Goal: Transaction & Acquisition: Purchase product/service

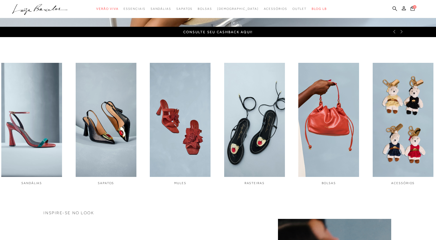
scroll to position [181, 0]
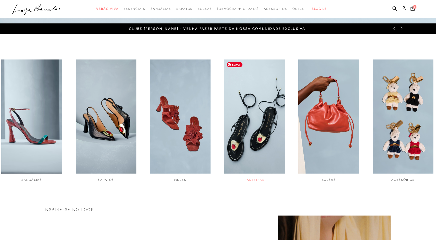
click at [245, 121] on img "4 / 6" at bounding box center [254, 116] width 61 height 114
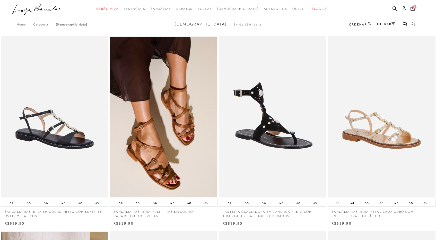
click at [403, 7] on icon at bounding box center [403, 8] width 4 height 4
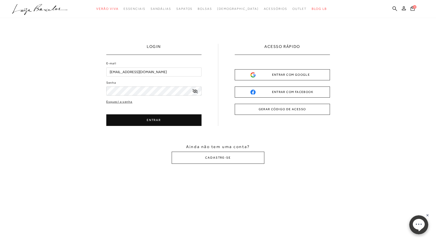
click at [196, 120] on button "ENTRAR" at bounding box center [153, 120] width 95 height 12
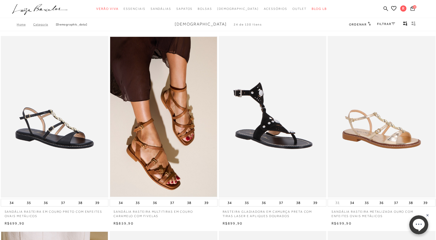
click at [362, 24] on span "Ordenar" at bounding box center [357, 25] width 17 height 4
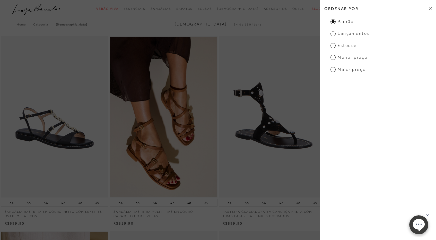
click at [352, 58] on span "Menor preço" at bounding box center [348, 58] width 37 height 6
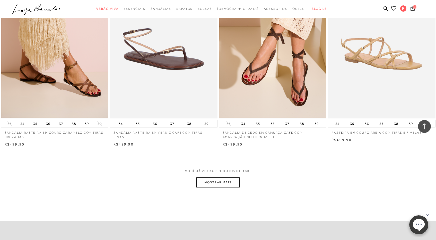
scroll to position [1062, 0]
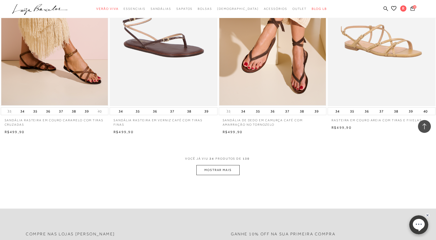
click at [219, 166] on button "MOSTRAR MAIS" at bounding box center [217, 170] width 43 height 10
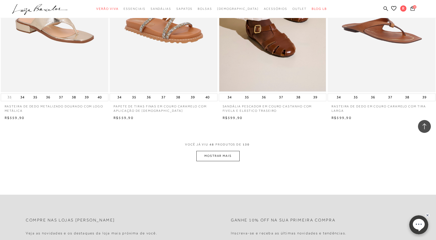
scroll to position [2247, 0]
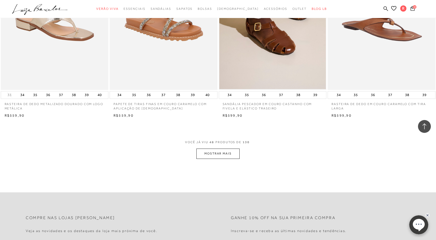
click at [223, 155] on button "MOSTRAR MAIS" at bounding box center [217, 153] width 43 height 10
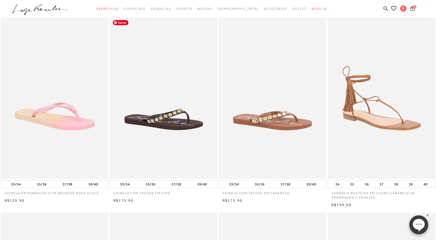
scroll to position [0, 0]
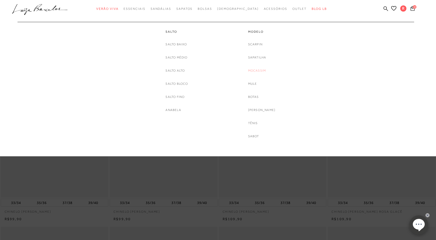
click at [261, 70] on link "Mocassim" at bounding box center [257, 70] width 18 height 5
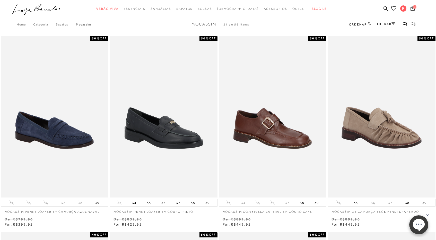
click at [362, 24] on span "Ordenar" at bounding box center [357, 25] width 17 height 4
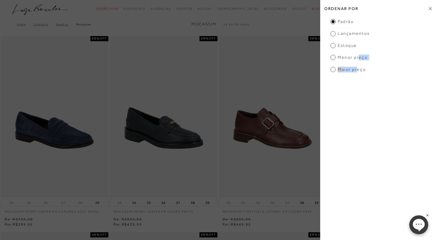
drag, startPoint x: 358, startPoint y: 70, endPoint x: 358, endPoint y: 58, distance: 11.8
click at [358, 58] on ul "Padrão Lançamentos [GEOGRAPHIC_DATA] Menor preço Maior preço" at bounding box center [378, 45] width 116 height 53
click at [358, 58] on span "Menor preço" at bounding box center [348, 58] width 37 height 6
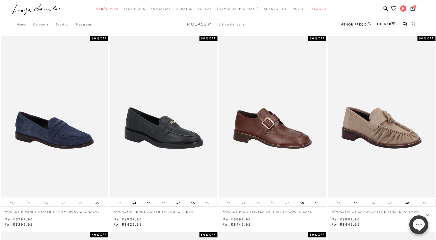
click at [360, 26] on span "Menor preço" at bounding box center [353, 25] width 26 height 4
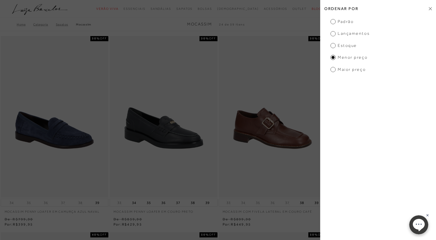
click at [296, 23] on div "Home Categoria SAPATOS Mocassim Mocassim 24 de 59 itens Menor preço Ordenar por…" at bounding box center [218, 24] width 436 height 13
click at [429, 6] on h2 "Ordenar por" at bounding box center [378, 9] width 116 height 12
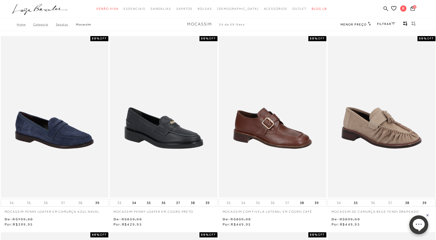
click at [387, 24] on link "FILTRAR" at bounding box center [386, 24] width 18 height 4
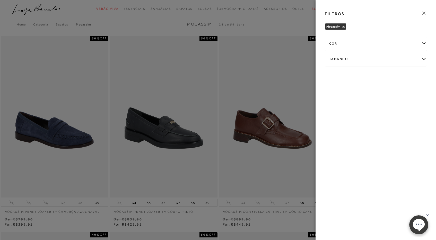
click at [424, 14] on icon at bounding box center [424, 13] width 6 height 6
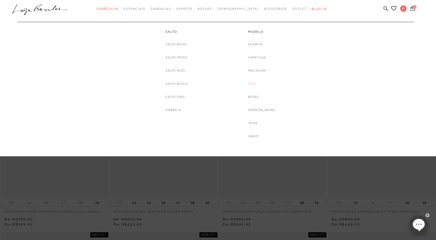
click at [254, 83] on link "Mule" at bounding box center [252, 83] width 9 height 5
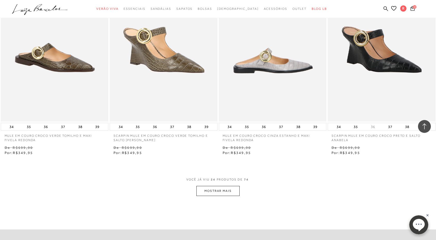
scroll to position [1074, 0]
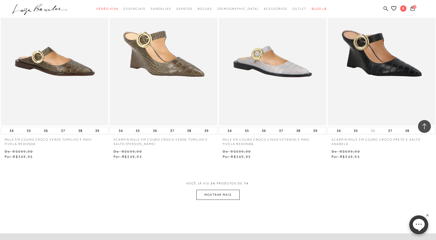
click at [227, 196] on button "MOSTRAR MAIS" at bounding box center [217, 195] width 43 height 10
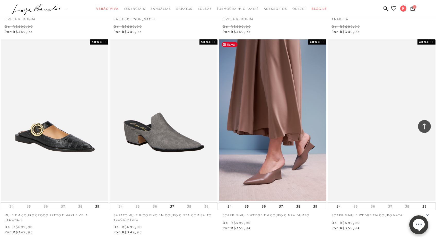
scroll to position [1260, 0]
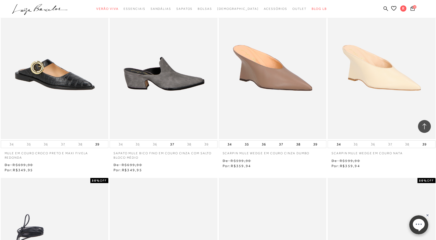
click at [168, 91] on img at bounding box center [163, 58] width 107 height 162
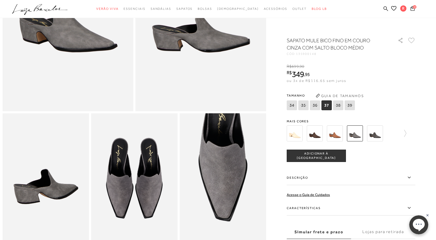
scroll to position [150, 0]
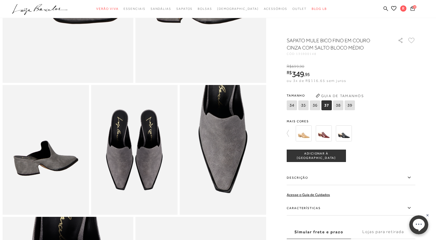
click at [326, 105] on span "37" at bounding box center [326, 105] width 10 height 10
click at [324, 158] on button "ADICIONAR À [GEOGRAPHIC_DATA]" at bounding box center [315, 155] width 59 height 12
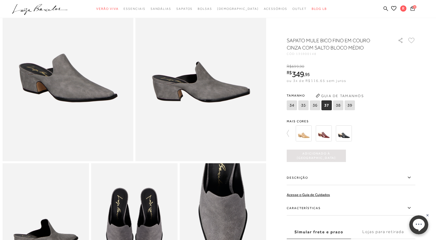
scroll to position [81, 0]
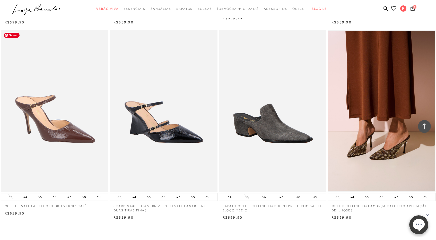
scroll to position [2255, 0]
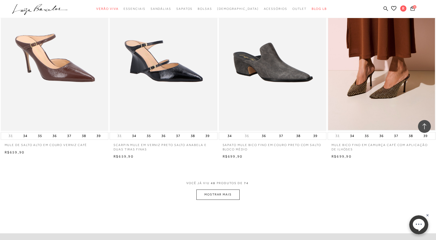
click at [222, 195] on button "MOSTRAR MAIS" at bounding box center [217, 194] width 43 height 10
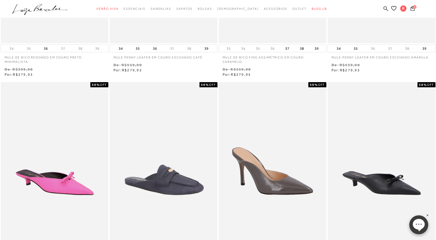
scroll to position [0, 0]
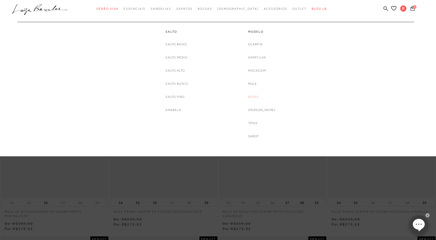
click at [258, 96] on link "Botas" at bounding box center [253, 96] width 11 height 5
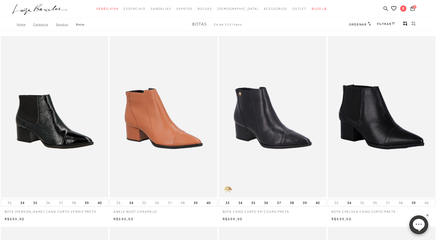
click at [360, 26] on span "Ordenar" at bounding box center [357, 25] width 17 height 4
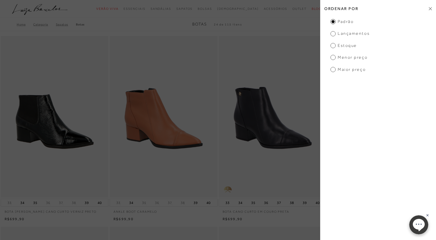
click at [334, 59] on span "Menor preço" at bounding box center [348, 58] width 37 height 6
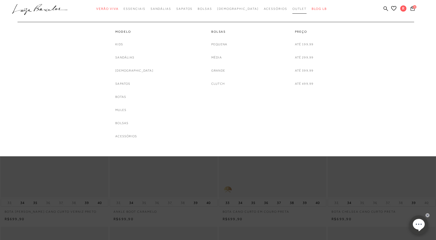
click at [292, 9] on span "Outlet" at bounding box center [299, 9] width 14 height 4
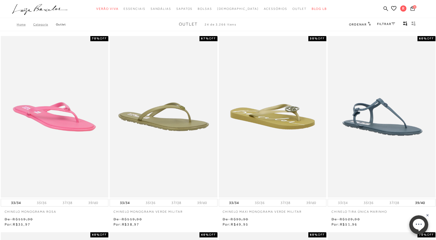
click at [385, 25] on link "FILTRAR" at bounding box center [386, 24] width 18 height 4
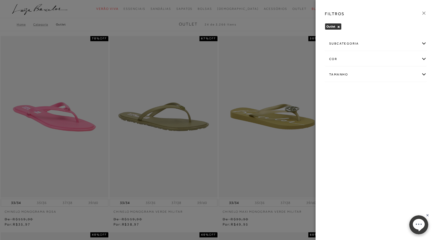
click at [390, 78] on div "Tamanho" at bounding box center [375, 75] width 101 height 14
click at [370, 120] on span "37" at bounding box center [366, 118] width 7 height 4
click at [367, 120] on input "37" at bounding box center [364, 118] width 5 height 5
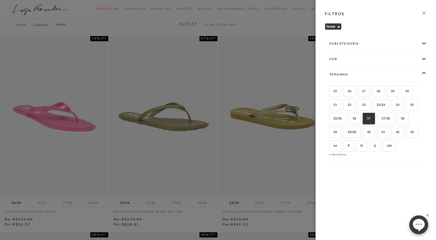
checkbox input "true"
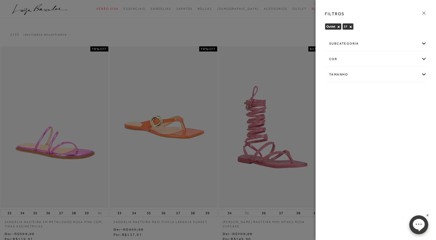
click at [277, 25] on div at bounding box center [218, 120] width 436 height 240
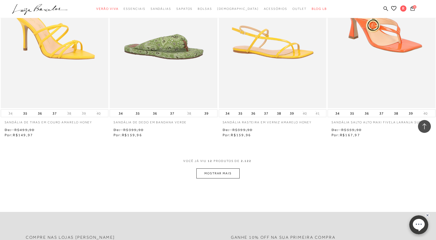
scroll to position [501, 0]
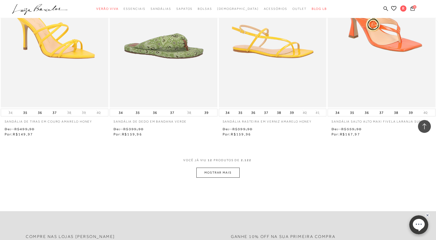
click at [230, 171] on button "MOSTRAR MAIS" at bounding box center [217, 172] width 43 height 10
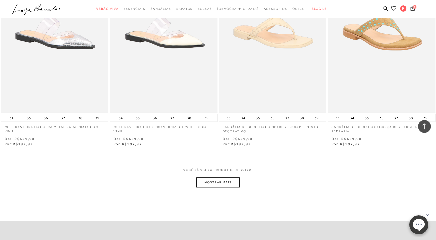
scroll to position [1138, 0]
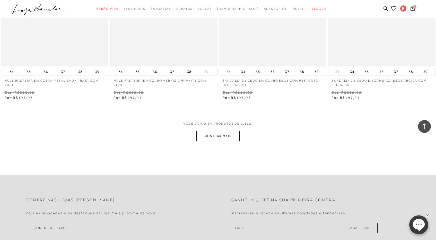
click at [232, 133] on button "MOSTRAR MAIS" at bounding box center [217, 136] width 43 height 10
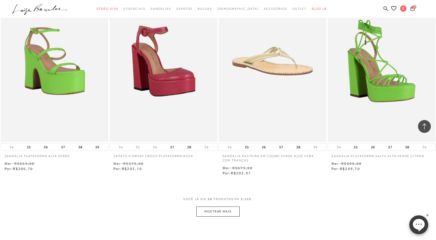
scroll to position [1688, 0]
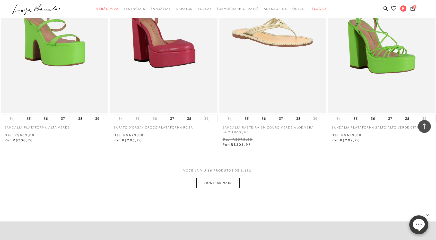
click at [234, 184] on button "MOSTRAR MAIS" at bounding box center [217, 183] width 43 height 10
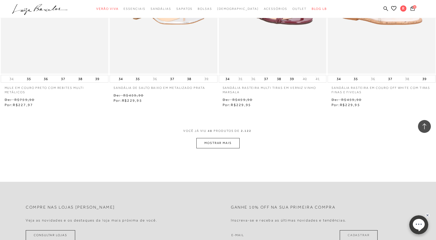
scroll to position [2332, 0]
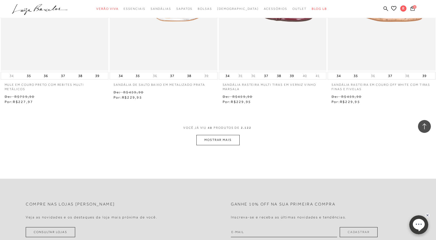
click at [226, 141] on button "MOSTRAR MAIS" at bounding box center [217, 140] width 43 height 10
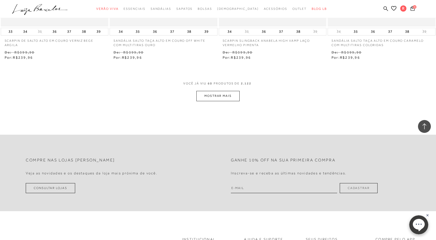
scroll to position [2984, 0]
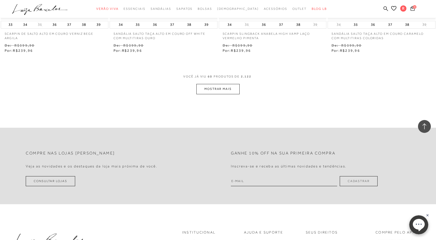
click at [226, 92] on button "MOSTRAR MAIS" at bounding box center [217, 89] width 43 height 10
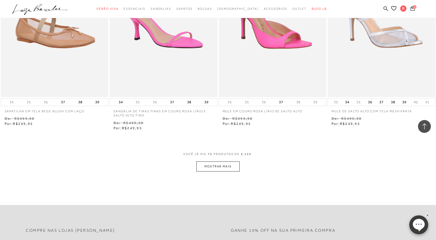
scroll to position [3498, 0]
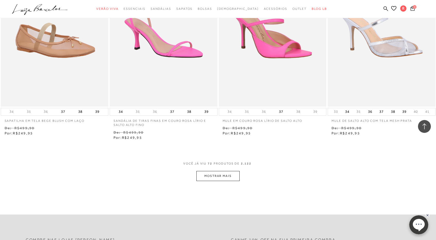
click at [217, 175] on button "MOSTRAR MAIS" at bounding box center [217, 176] width 43 height 10
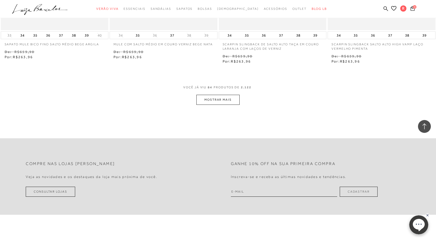
scroll to position [4163, 0]
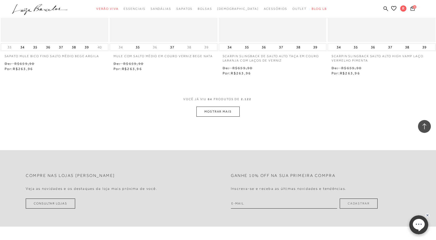
click at [221, 115] on button "MOSTRAR MAIS" at bounding box center [217, 111] width 43 height 10
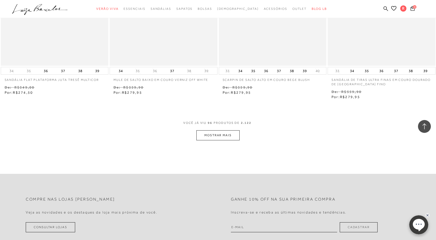
scroll to position [4748, 0]
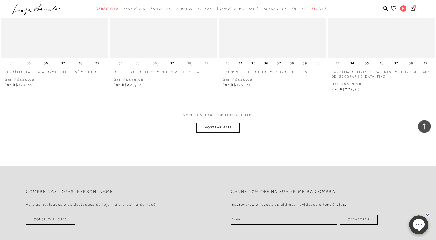
click at [221, 131] on button "MOSTRAR MAIS" at bounding box center [217, 127] width 43 height 10
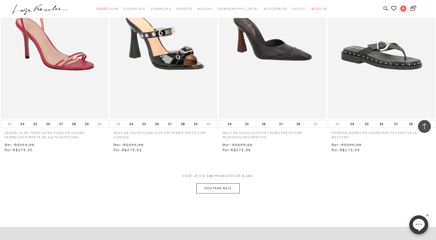
scroll to position [5346, 0]
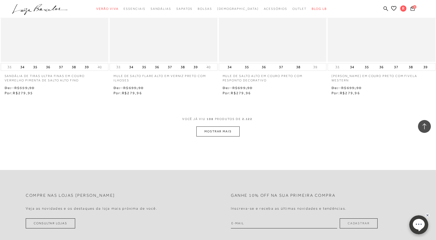
click at [221, 131] on button "MOSTRAR MAIS" at bounding box center [217, 131] width 43 height 10
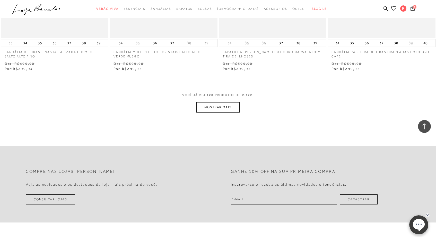
scroll to position [6007, 0]
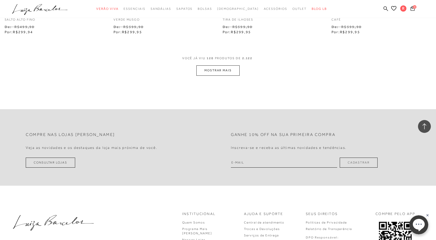
click at [225, 67] on button "MOSTRAR MAIS" at bounding box center [217, 70] width 43 height 10
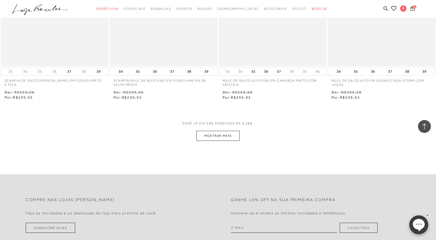
scroll to position [6553, 0]
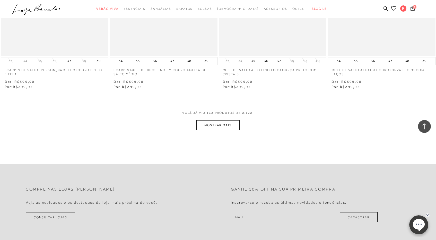
click at [213, 126] on button "MOSTRAR MAIS" at bounding box center [217, 125] width 43 height 10
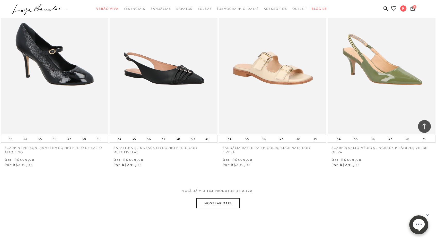
scroll to position [7119, 0]
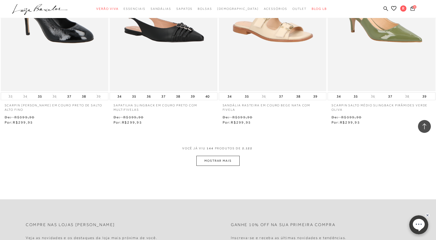
click at [226, 165] on button "MOSTRAR MAIS" at bounding box center [217, 161] width 43 height 10
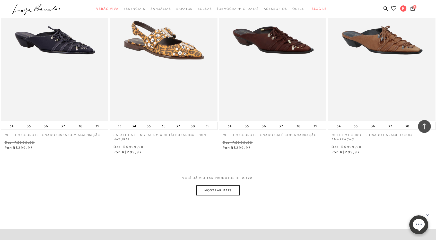
scroll to position [7751, 0]
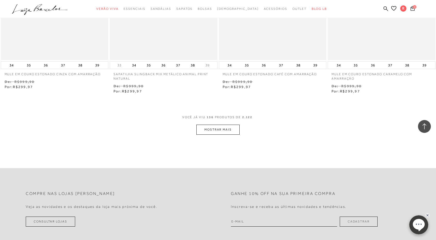
click at [227, 132] on button "MOSTRAR MAIS" at bounding box center [217, 129] width 43 height 10
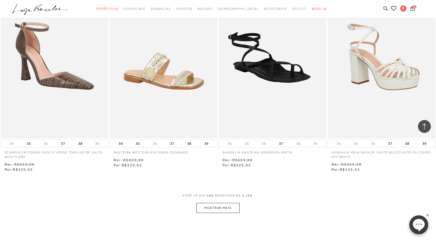
scroll to position [8333, 0]
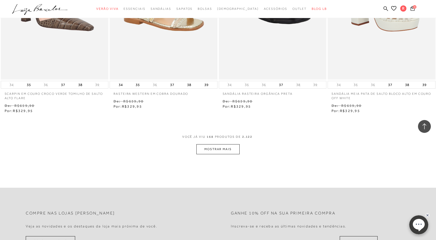
click at [220, 146] on button "MOSTRAR MAIS" at bounding box center [217, 149] width 43 height 10
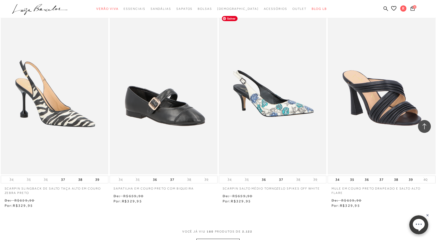
scroll to position [8865, 0]
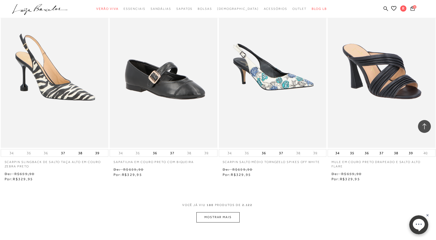
click at [226, 219] on button "MOSTRAR MAIS" at bounding box center [217, 217] width 43 height 10
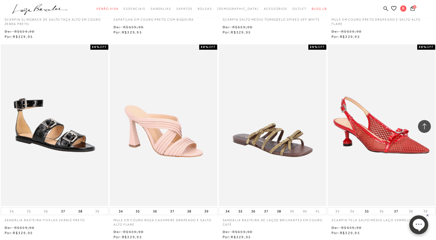
scroll to position [9058, 0]
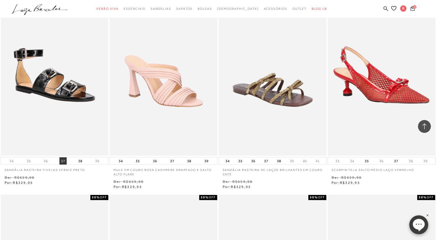
click at [63, 161] on button "37" at bounding box center [62, 160] width 7 height 7
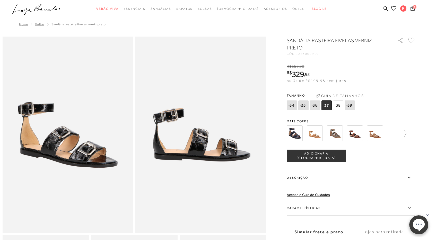
click at [327, 157] on span "ADICIONAR À [GEOGRAPHIC_DATA]" at bounding box center [316, 155] width 59 height 9
click at [291, 134] on img at bounding box center [294, 133] width 16 height 16
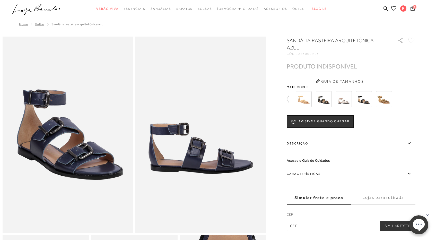
click at [364, 102] on img at bounding box center [364, 99] width 16 height 16
click at [364, 88] on span "Mais cores" at bounding box center [350, 86] width 129 height 3
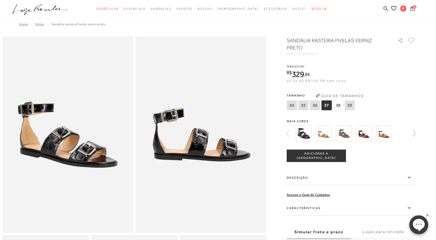
click at [413, 135] on div at bounding box center [350, 133] width 129 height 19
click at [323, 133] on img at bounding box center [324, 133] width 16 height 16
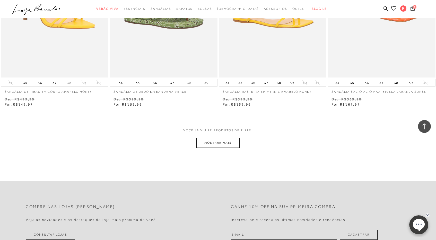
scroll to position [663, 0]
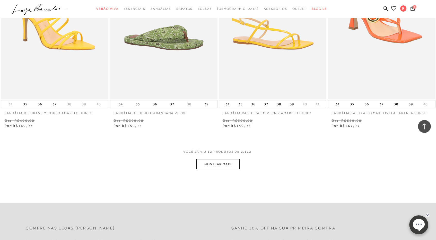
scroll to position [486, 0]
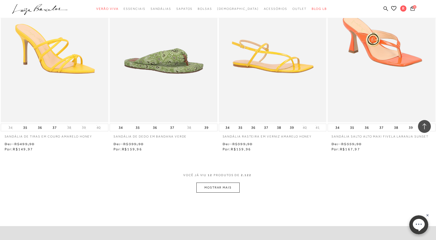
click at [210, 184] on button "MOSTRAR MAIS" at bounding box center [217, 187] width 43 height 10
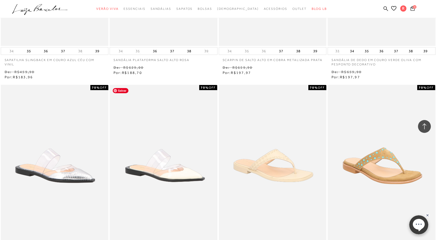
scroll to position [1082, 0]
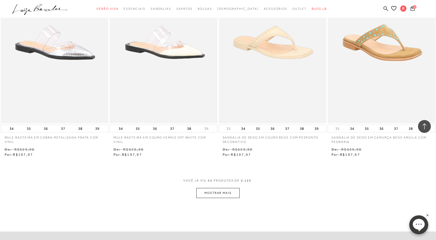
click at [217, 195] on button "MOSTRAR MAIS" at bounding box center [217, 193] width 43 height 10
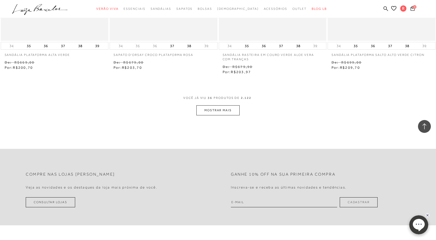
scroll to position [1746, 0]
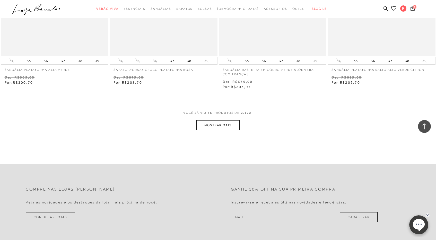
click at [228, 122] on button "MOSTRAR MAIS" at bounding box center [217, 125] width 43 height 10
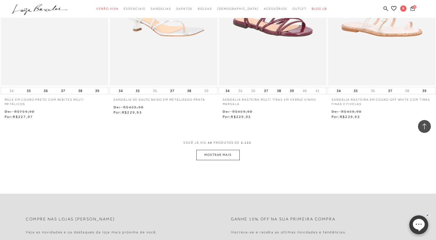
scroll to position [2336, 0]
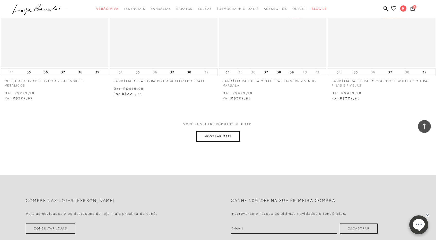
click at [228, 135] on button "MOSTRAR MAIS" at bounding box center [217, 136] width 43 height 10
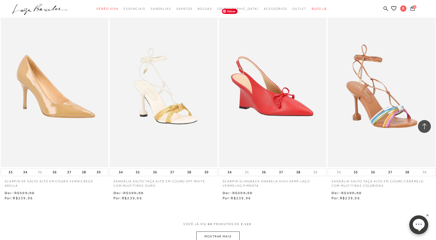
scroll to position [2918, 0]
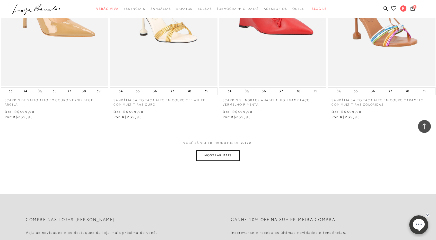
click at [225, 155] on button "MOSTRAR MAIS" at bounding box center [217, 155] width 43 height 10
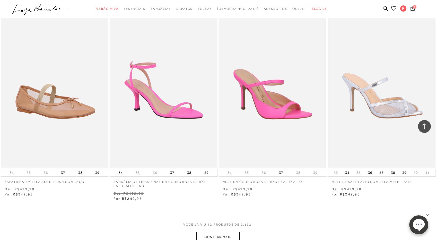
scroll to position [3473, 0]
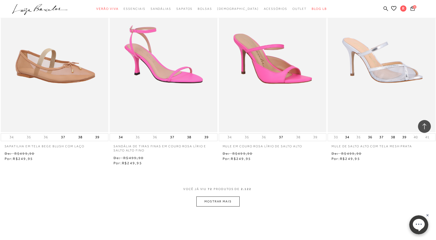
click at [222, 203] on button "MOSTRAR MAIS" at bounding box center [217, 201] width 43 height 10
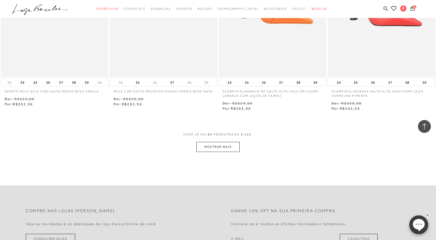
scroll to position [4144, 0]
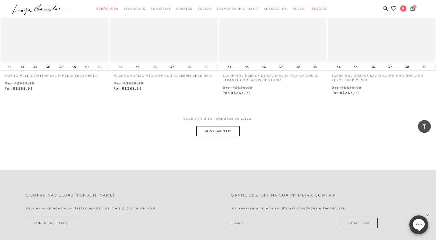
click at [220, 131] on button "MOSTRAR MAIS" at bounding box center [217, 131] width 43 height 10
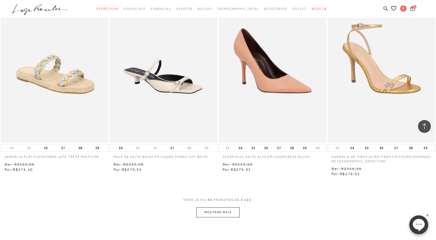
scroll to position [4674, 0]
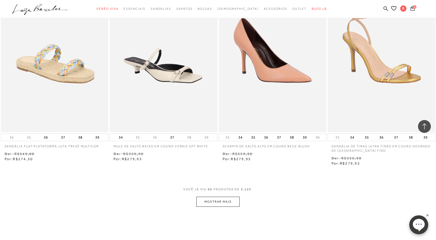
click at [222, 202] on button "MOSTRAR MAIS" at bounding box center [217, 201] width 43 height 10
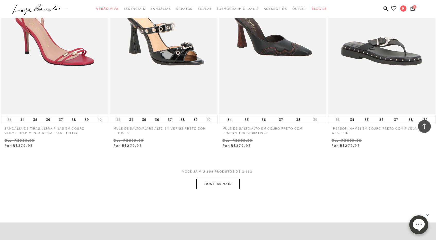
scroll to position [5295, 0]
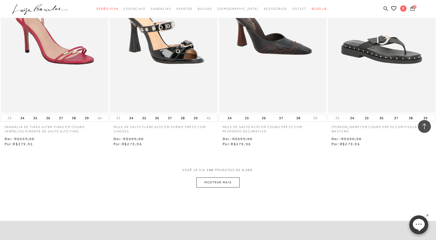
click at [228, 182] on button "MOSTRAR MAIS" at bounding box center [217, 182] width 43 height 10
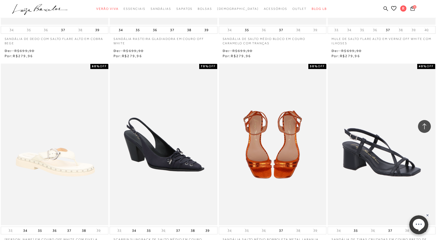
scroll to position [5631, 0]
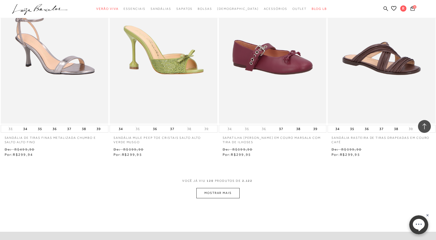
click at [225, 194] on button "MOSTRAR MAIS" at bounding box center [217, 193] width 43 height 10
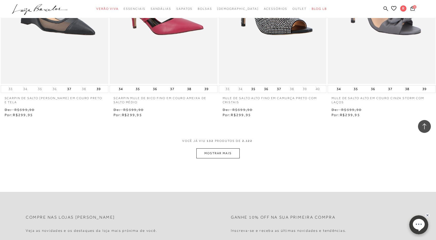
click at [233, 155] on button "MOSTRAR MAIS" at bounding box center [217, 153] width 43 height 10
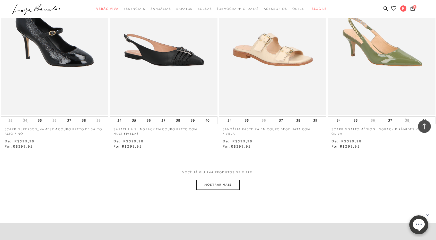
scroll to position [7097, 0]
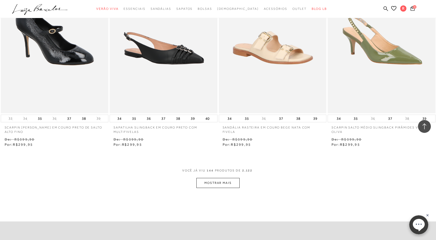
click at [225, 186] on button "MOSTRAR MAIS" at bounding box center [217, 183] width 43 height 10
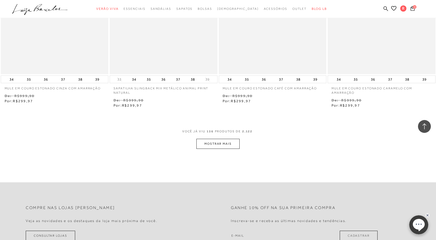
scroll to position [7713, 0]
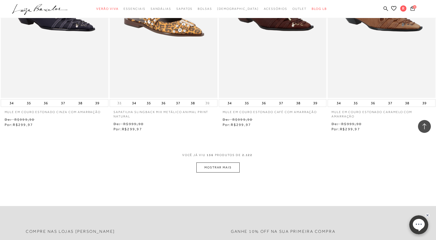
click at [226, 170] on button "MOSTRAR MAIS" at bounding box center [217, 167] width 43 height 10
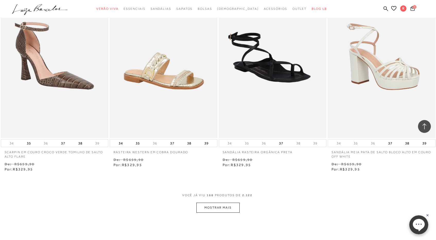
scroll to position [8298, 0]
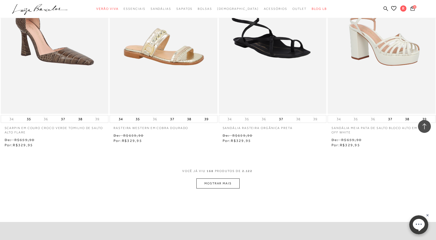
click at [226, 184] on button "MOSTRAR MAIS" at bounding box center [217, 183] width 43 height 10
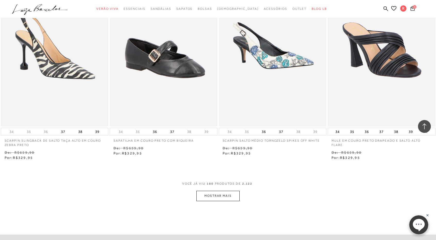
scroll to position [8890, 0]
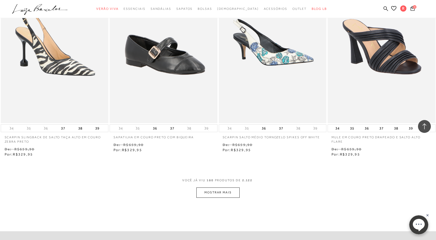
click at [226, 192] on button "MOSTRAR MAIS" at bounding box center [217, 192] width 43 height 10
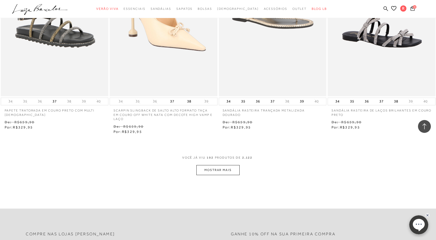
scroll to position [9529, 0]
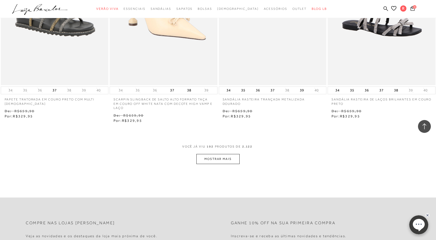
click at [226, 158] on button "MOSTRAR MAIS" at bounding box center [217, 159] width 43 height 10
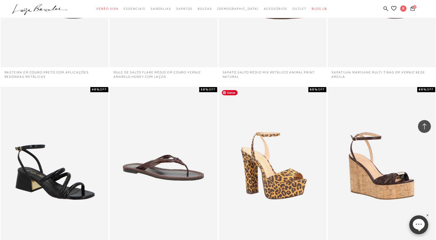
click at [226, 158] on img at bounding box center [272, 167] width 107 height 160
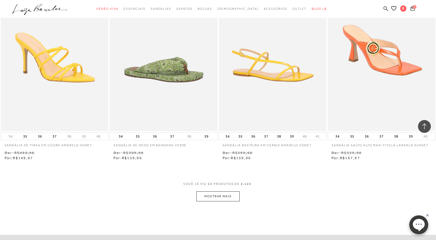
scroll to position [461, 0]
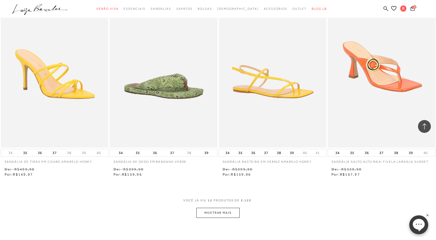
click at [220, 209] on button "MOSTRAR MAIS" at bounding box center [217, 213] width 43 height 10
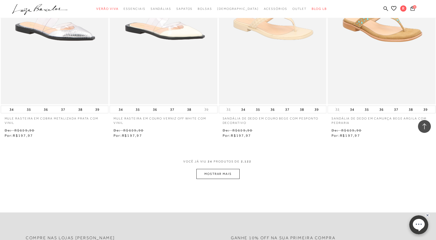
scroll to position [1099, 0]
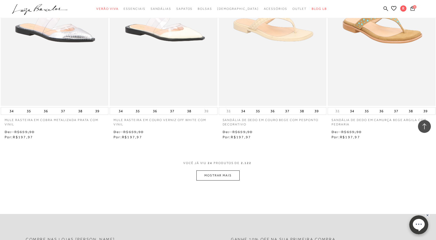
click at [227, 169] on div "VOCê JÁ VIU 24 PRODUTOS DE 2.122" at bounding box center [217, 166] width 69 height 10
click at [227, 175] on button "MOSTRAR MAIS" at bounding box center [217, 175] width 43 height 10
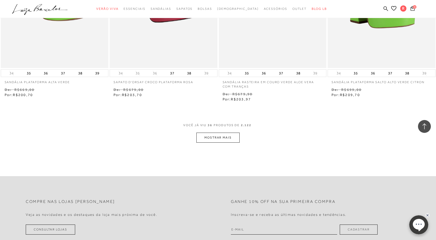
scroll to position [1737, 0]
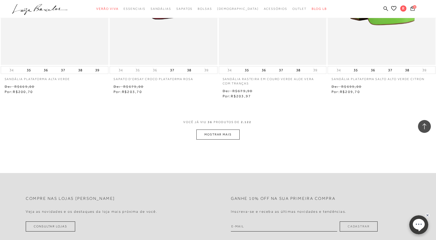
click at [230, 136] on button "MOSTRAR MAIS" at bounding box center [217, 134] width 43 height 10
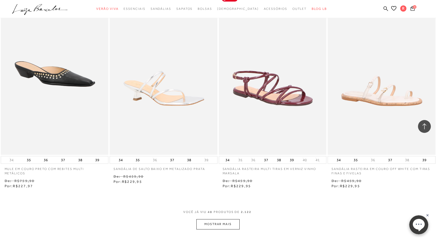
scroll to position [2252, 0]
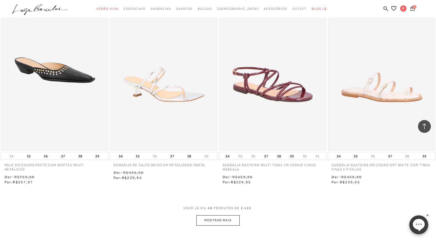
click at [224, 221] on button "MOSTRAR MAIS" at bounding box center [217, 220] width 43 height 10
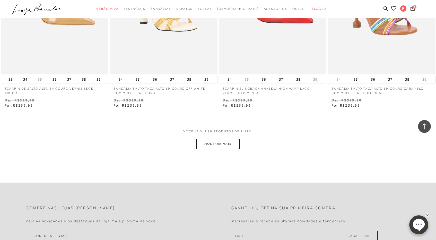
scroll to position [2916, 0]
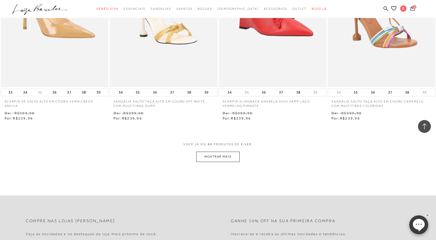
click at [229, 157] on button "MOSTRAR MAIS" at bounding box center [217, 156] width 43 height 10
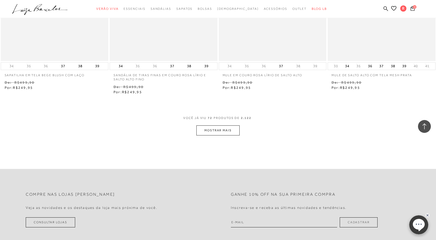
scroll to position [3550, 0]
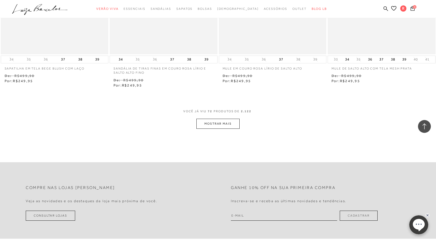
click at [225, 122] on button "MOSTRAR MAIS" at bounding box center [217, 124] width 43 height 10
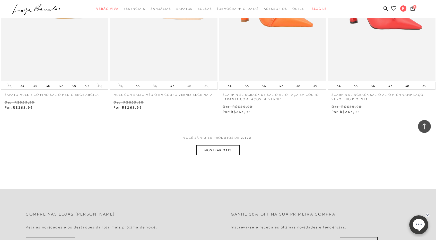
scroll to position [4138, 0]
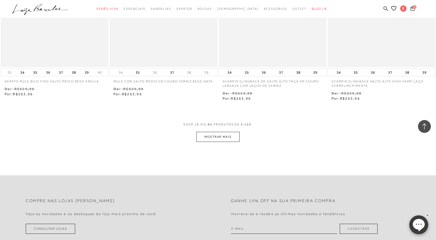
click at [221, 137] on button "MOSTRAR MAIS" at bounding box center [217, 137] width 43 height 10
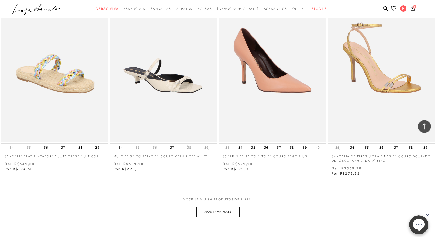
scroll to position [4769, 0]
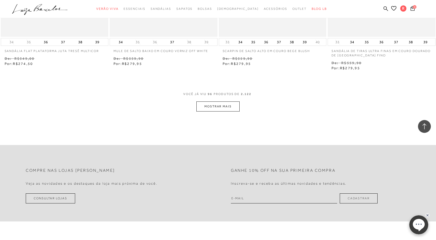
click at [225, 107] on button "MOSTRAR MAIS" at bounding box center [217, 106] width 43 height 10
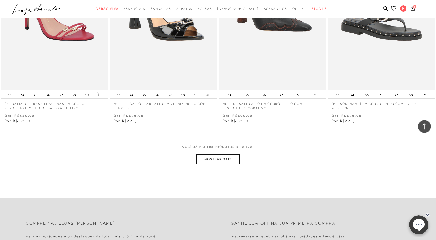
scroll to position [5319, 0]
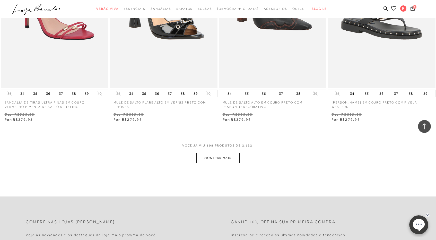
click at [224, 160] on button "MOSTRAR MAIS" at bounding box center [217, 158] width 43 height 10
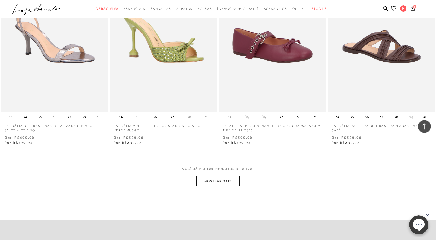
scroll to position [5899, 0]
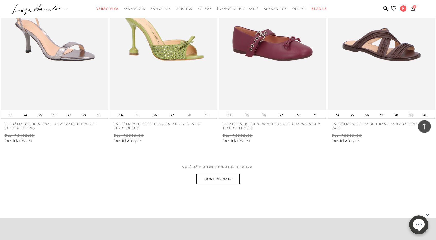
click at [224, 179] on button "MOSTRAR MAIS" at bounding box center [217, 179] width 43 height 10
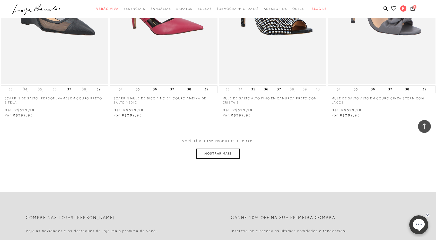
scroll to position [6542, 0]
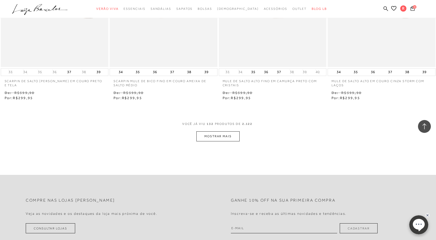
click at [225, 136] on button "MOSTRAR MAIS" at bounding box center [217, 136] width 43 height 10
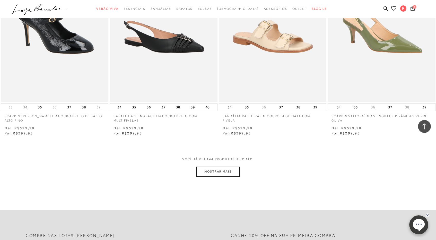
scroll to position [7159, 0]
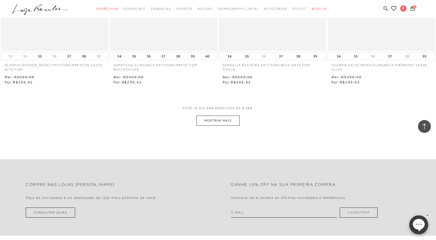
click at [225, 119] on button "MOSTRAR MAIS" at bounding box center [217, 120] width 43 height 10
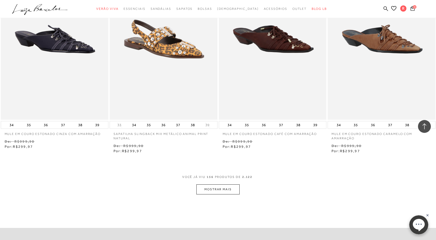
scroll to position [7692, 0]
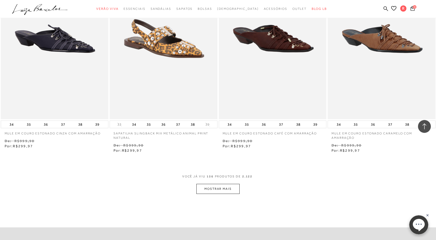
click at [216, 188] on button "MOSTRAR MAIS" at bounding box center [217, 189] width 43 height 10
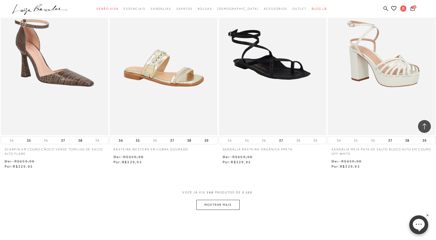
scroll to position [8291, 0]
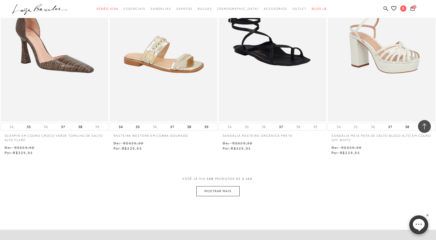
click at [216, 189] on button "MOSTRAR MAIS" at bounding box center [217, 191] width 43 height 10
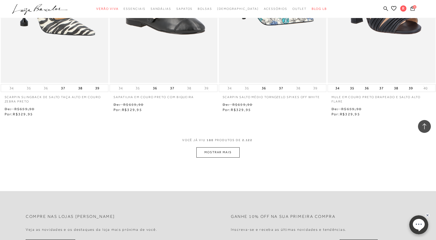
scroll to position [8940, 0]
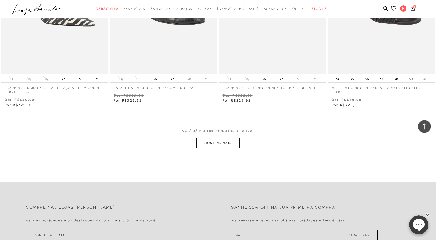
click at [224, 140] on button "MOSTRAR MAIS" at bounding box center [217, 143] width 43 height 10
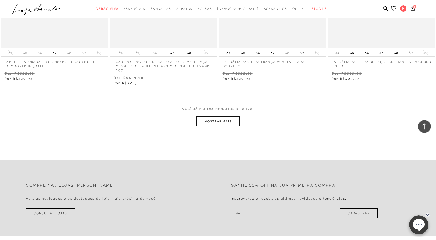
scroll to position [9567, 0]
click at [222, 123] on button "MOSTRAR MAIS" at bounding box center [217, 121] width 43 height 10
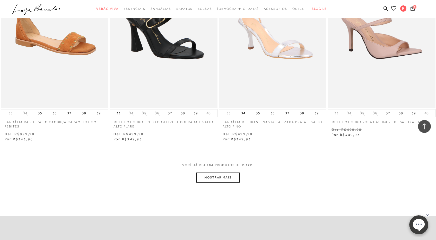
scroll to position [10110, 0]
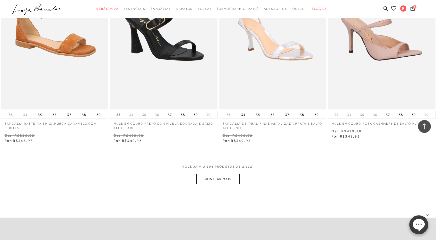
click at [222, 181] on button "MOSTRAR MAIS" at bounding box center [217, 179] width 43 height 10
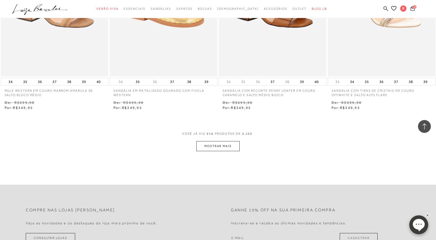
scroll to position [10699, 0]
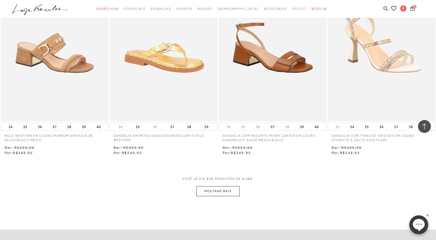
click at [226, 192] on button "MOSTRAR MAIS" at bounding box center [217, 191] width 43 height 10
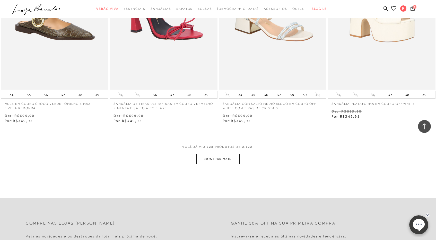
scroll to position [11372, 0]
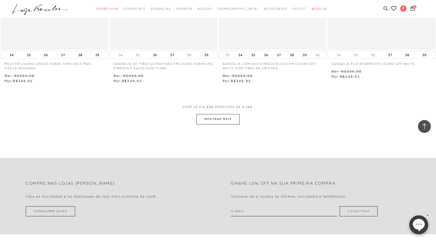
click at [218, 118] on button "MOSTRAR MAIS" at bounding box center [217, 119] width 43 height 10
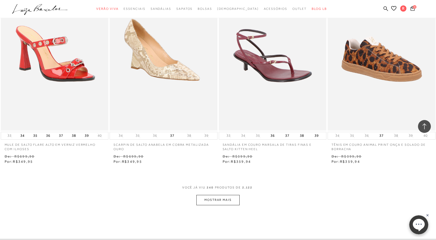
scroll to position [11892, 0]
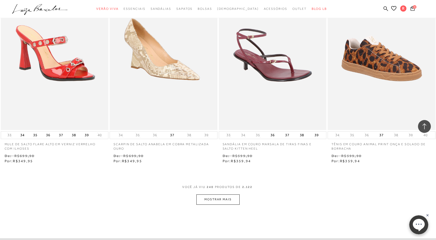
click at [228, 195] on button "MOSTRAR MAIS" at bounding box center [217, 199] width 43 height 10
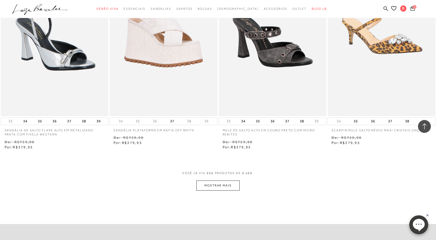
scroll to position [12513, 0]
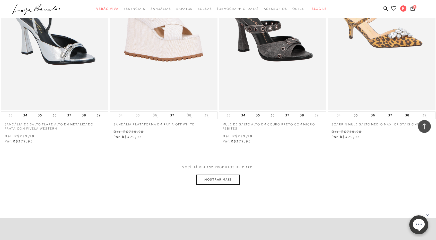
click at [229, 174] on button "MOSTRAR MAIS" at bounding box center [217, 179] width 43 height 10
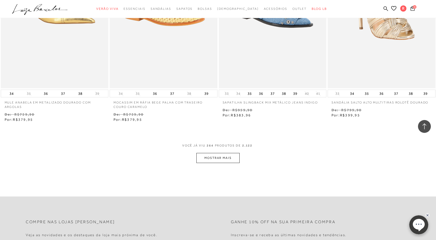
scroll to position [13141, 0]
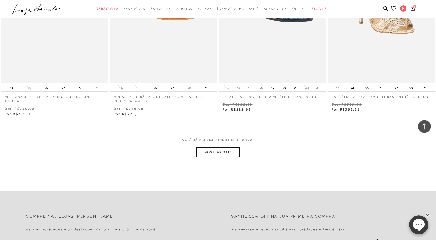
click at [225, 149] on button "MOSTRAR MAIS" at bounding box center [217, 152] width 43 height 10
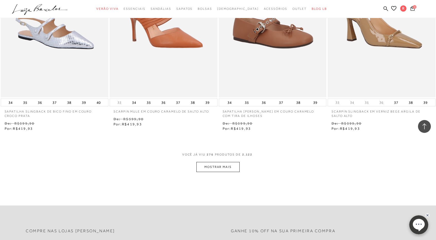
scroll to position [13714, 0]
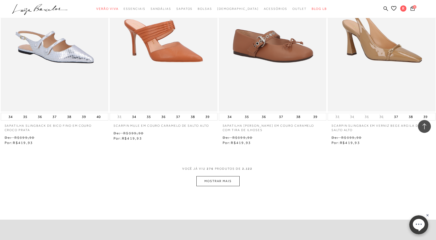
click at [219, 183] on button "MOSTRAR MAIS" at bounding box center [217, 181] width 43 height 10
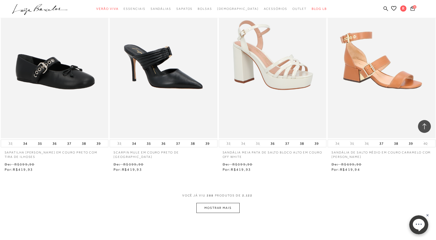
scroll to position [14297, 0]
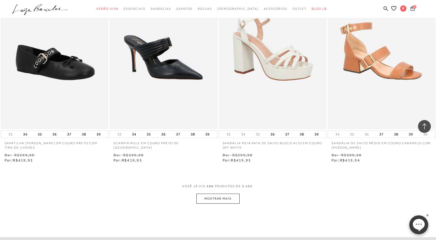
click at [222, 196] on button "MOSTRAR MAIS" at bounding box center [217, 198] width 43 height 10
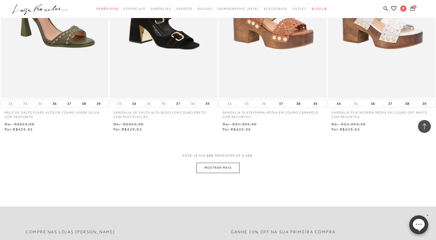
scroll to position [14962, 0]
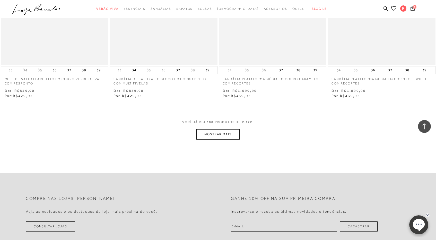
click at [230, 135] on button "MOSTRAR MAIS" at bounding box center [217, 134] width 43 height 10
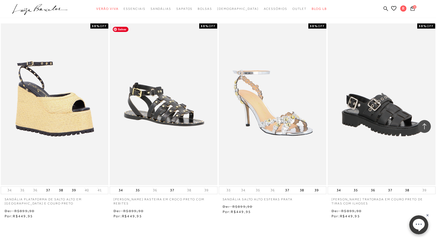
scroll to position [15474, 0]
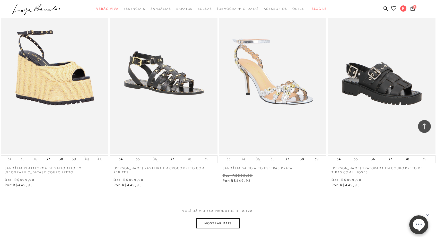
click at [205, 223] on button "MOSTRAR MAIS" at bounding box center [217, 223] width 43 height 10
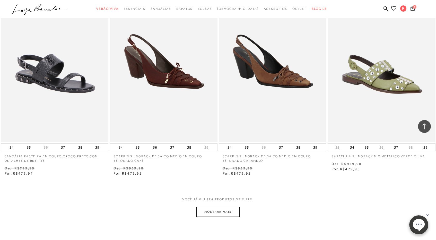
scroll to position [16137, 0]
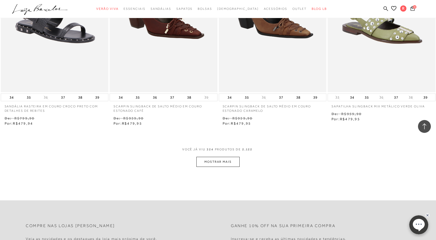
click at [222, 159] on button "MOSTRAR MAIS" at bounding box center [217, 162] width 43 height 10
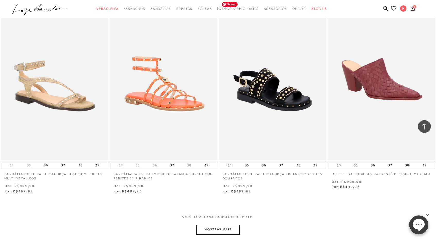
scroll to position [16690, 0]
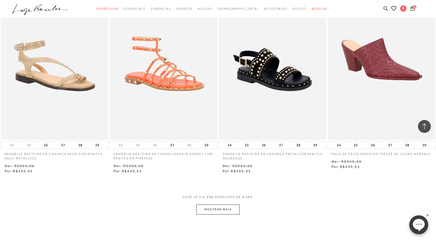
click at [216, 208] on button "MOSTRAR MAIS" at bounding box center [217, 209] width 43 height 10
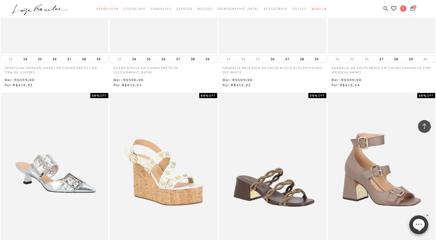
scroll to position [14281, 0]
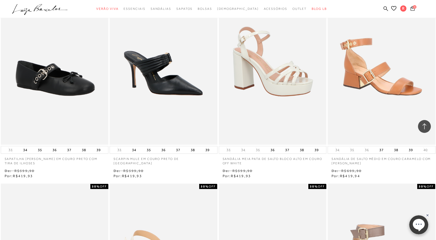
click at [415, 7] on span "5" at bounding box center [415, 7] width 4 height 4
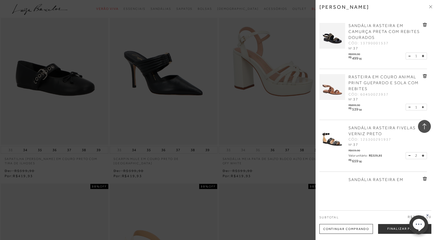
click at [408, 156] on button at bounding box center [410, 155] width 4 height 5
click at [424, 25] on icon at bounding box center [425, 25] width 4 height 4
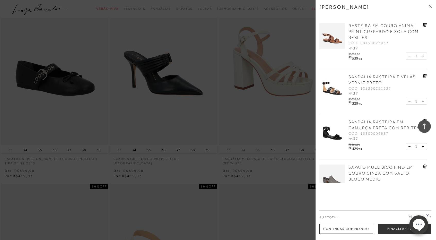
click at [409, 56] on icon at bounding box center [409, 56] width 2 height 0
click at [337, 92] on img at bounding box center [332, 87] width 26 height 26
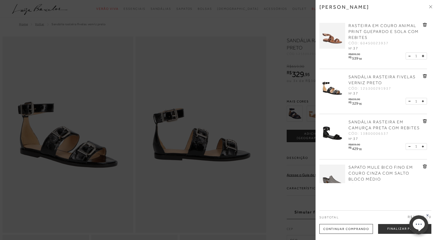
click at [106, 146] on div at bounding box center [218, 120] width 436 height 240
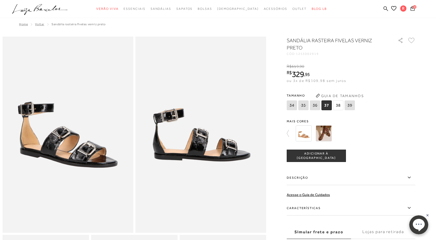
click at [326, 129] on img at bounding box center [324, 133] width 16 height 16
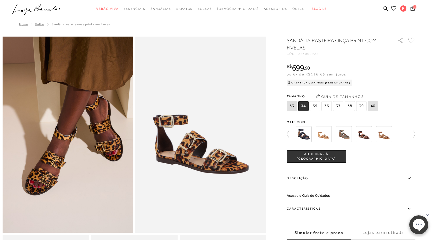
click at [305, 135] on img at bounding box center [303, 134] width 16 height 16
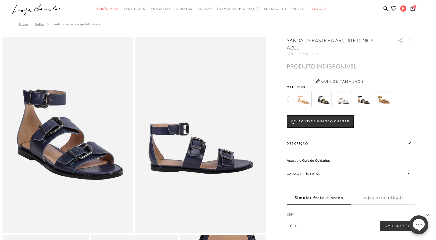
click at [343, 99] on img at bounding box center [344, 99] width 16 height 16
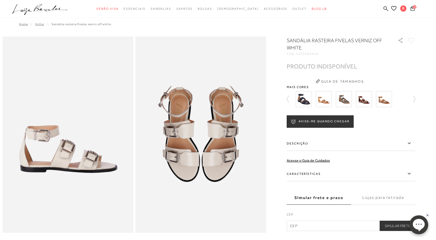
click at [364, 99] on img at bounding box center [364, 99] width 16 height 16
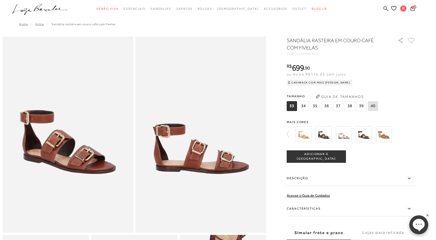
click at [192, 135] on img at bounding box center [184, 134] width 16 height 16
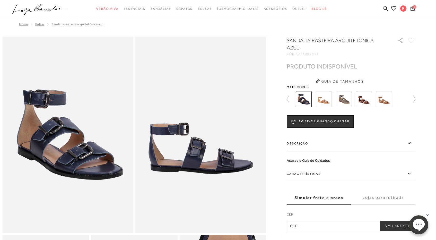
click at [363, 102] on img at bounding box center [364, 99] width 16 height 16
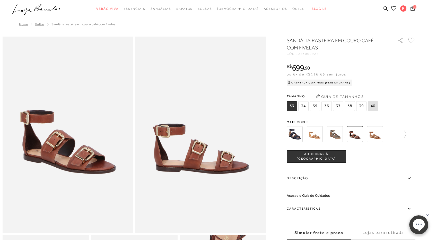
click at [406, 135] on div at bounding box center [350, 133] width 129 height 19
click at [403, 134] on icon at bounding box center [402, 133] width 7 height 7
click at [325, 133] on img at bounding box center [324, 134] width 16 height 16
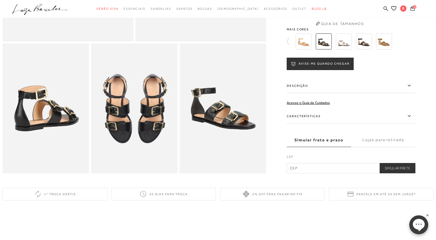
scroll to position [210, 0]
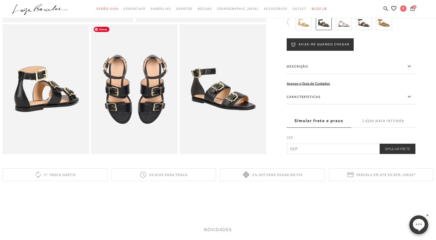
click at [147, 100] on img at bounding box center [134, 89] width 86 height 130
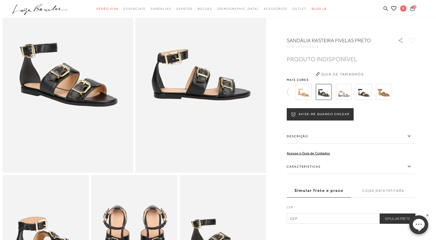
scroll to position [41, 0]
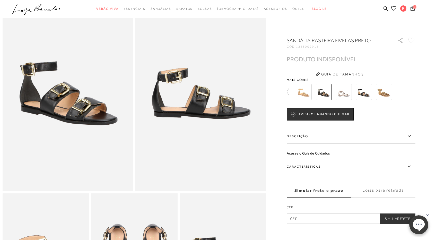
click at [363, 97] on img at bounding box center [364, 92] width 16 height 16
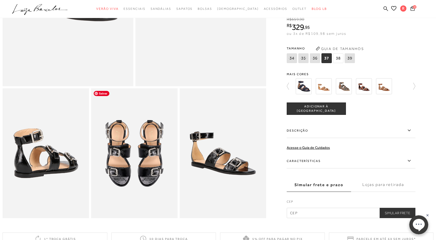
click at [135, 176] on img at bounding box center [134, 153] width 86 height 130
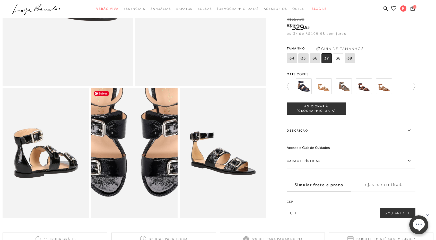
click at [135, 176] on img at bounding box center [133, 129] width 173 height 259
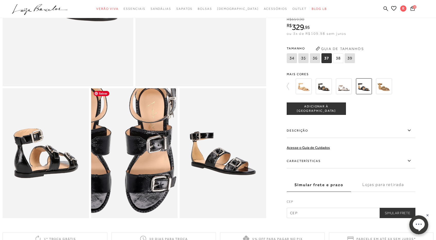
click at [151, 160] on img at bounding box center [118, 145] width 173 height 259
click at [151, 160] on img at bounding box center [117, 145] width 173 height 259
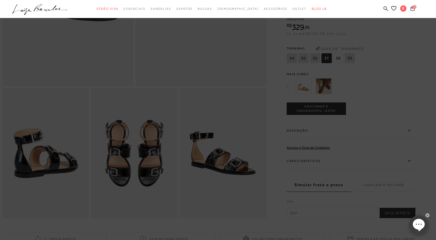
click at [336, 42] on div at bounding box center [218, 120] width 436 height 240
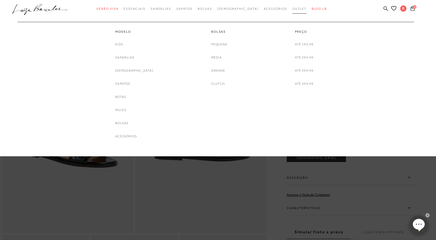
click at [292, 11] on link "Outlet" at bounding box center [299, 9] width 14 height 10
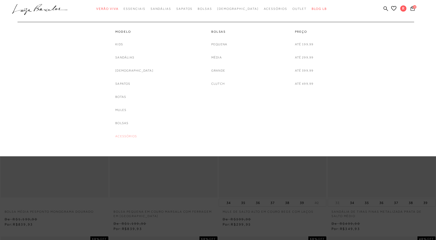
click at [137, 137] on link "Acessórios" at bounding box center [126, 135] width 22 height 5
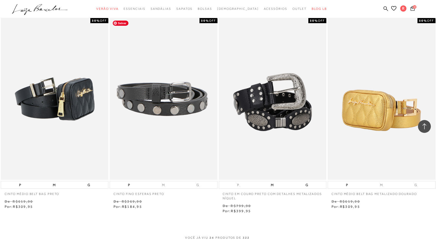
scroll to position [1018, 0]
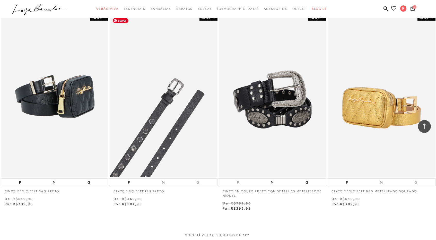
click at [153, 125] on img at bounding box center [163, 96] width 107 height 162
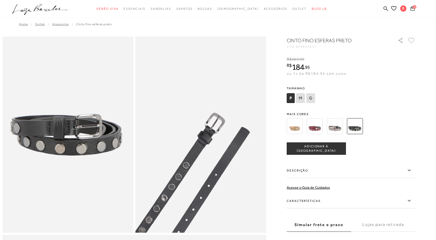
click at [309, 201] on label "Características" at bounding box center [350, 200] width 129 height 15
click at [0, 0] on input "Características" at bounding box center [0, 0] width 0 height 0
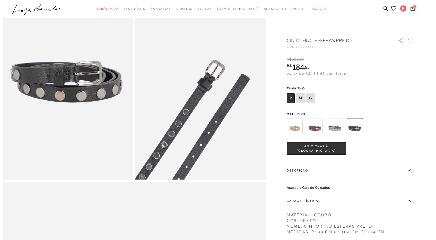
scroll to position [71, 0]
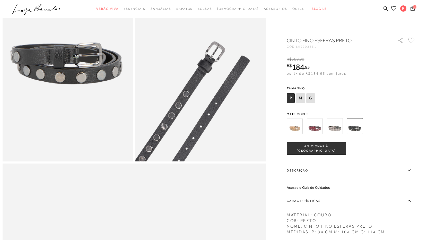
click at [321, 150] on span "ADICIONAR À [GEOGRAPHIC_DATA]" at bounding box center [316, 148] width 59 height 9
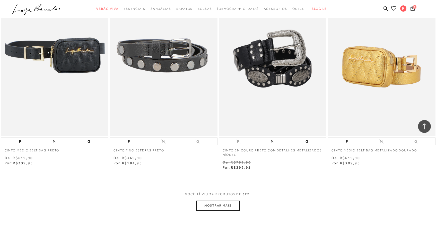
scroll to position [1030, 0]
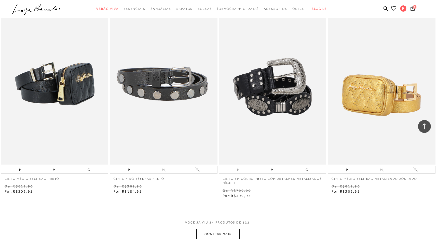
click at [215, 232] on button "MOSTRAR MAIS" at bounding box center [217, 234] width 43 height 10
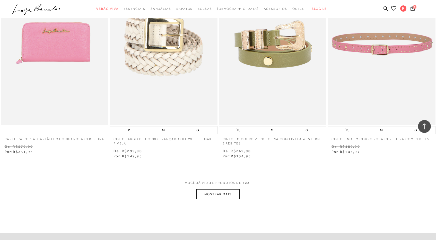
scroll to position [2272, 0]
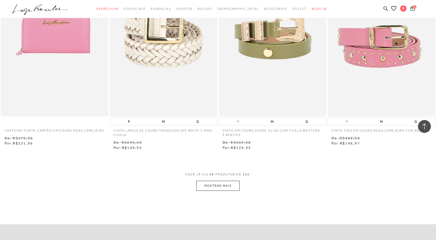
click at [218, 186] on button "MOSTRAR MAIS" at bounding box center [217, 186] width 43 height 10
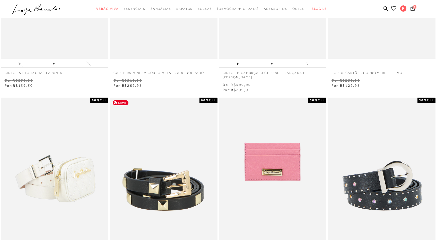
scroll to position [0, 0]
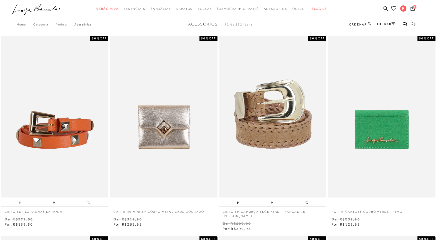
click at [388, 25] on link "FILTRAR" at bounding box center [386, 24] width 18 height 4
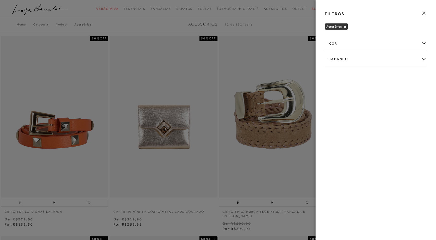
click at [371, 59] on div "Tamanho" at bounding box center [375, 59] width 101 height 14
click at [337, 77] on label "P" at bounding box center [334, 75] width 10 height 11
click at [333, 77] on input "P" at bounding box center [330, 76] width 5 height 5
checkbox input "true"
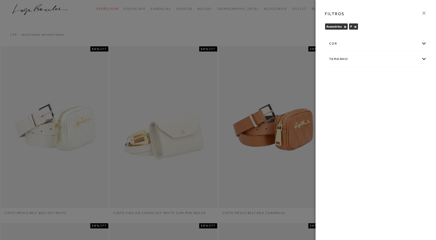
click at [422, 12] on icon at bounding box center [424, 13] width 6 height 6
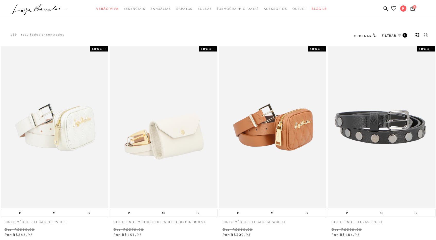
click at [365, 36] on span "Ordenar" at bounding box center [362, 36] width 17 height 4
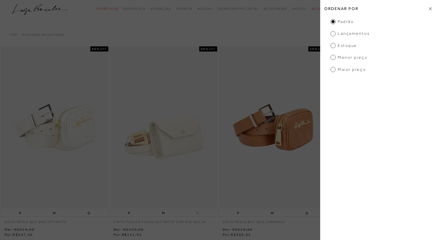
click at [355, 58] on span "Menor Preço" at bounding box center [348, 58] width 37 height 6
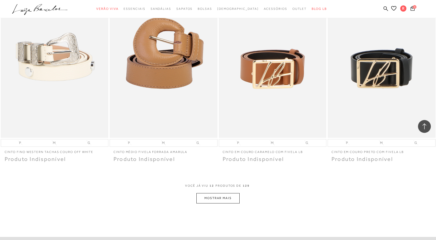
scroll to position [451, 0]
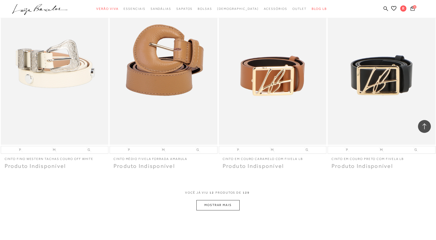
click at [222, 208] on button "MOSTRAR MAIS" at bounding box center [217, 205] width 43 height 10
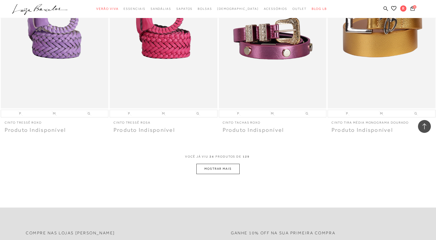
scroll to position [1163, 0]
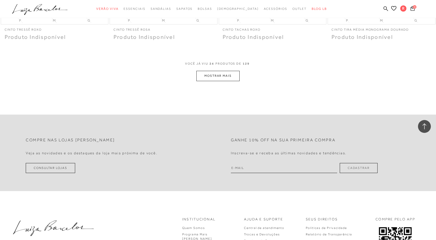
click at [233, 75] on button "MOSTRAR MAIS" at bounding box center [217, 76] width 43 height 10
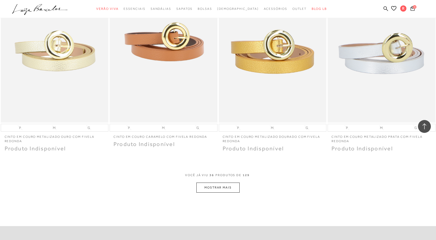
scroll to position [1647, 0]
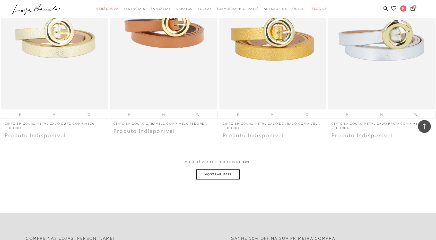
click at [226, 175] on button "MOSTRAR MAIS" at bounding box center [217, 174] width 43 height 10
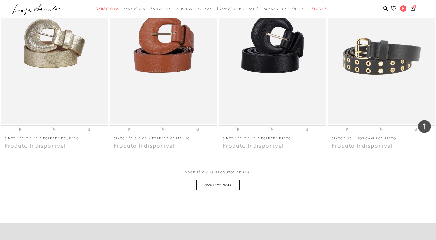
scroll to position [2219, 0]
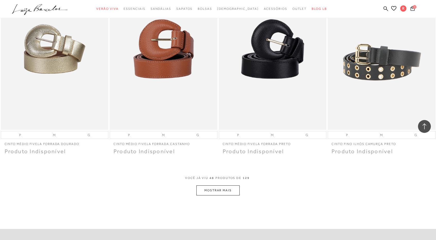
click at [216, 189] on button "MOSTRAR MAIS" at bounding box center [217, 190] width 43 height 10
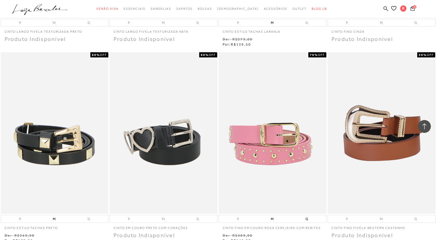
scroll to position [2776, 0]
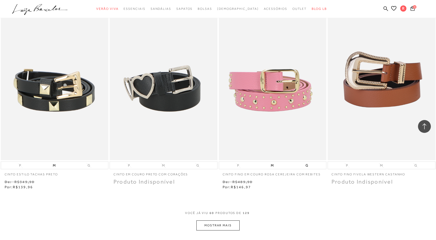
click at [215, 227] on button "MOSTRAR MAIS" at bounding box center [217, 225] width 43 height 10
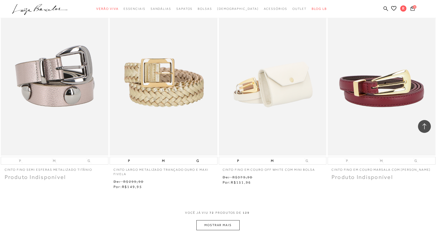
scroll to position [3377, 0]
click at [213, 229] on button "MOSTRAR MAIS" at bounding box center [217, 225] width 43 height 10
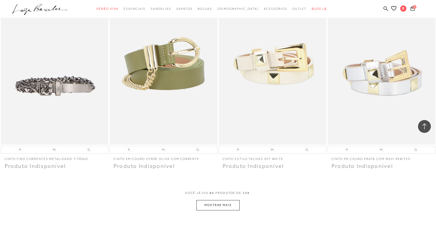
scroll to position [3993, 0]
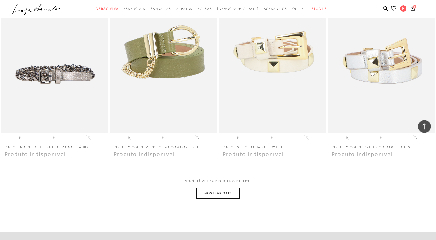
click at [226, 191] on button "MOSTRAR MAIS" at bounding box center [217, 193] width 43 height 10
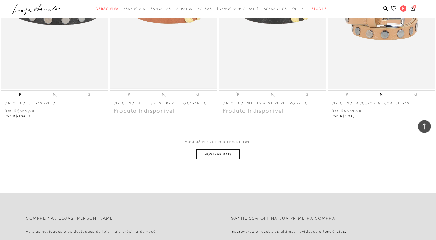
scroll to position [4637, 0]
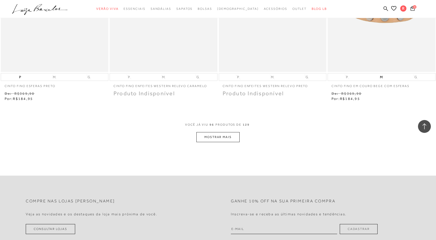
click at [231, 136] on button "MOSTRAR MAIS" at bounding box center [217, 137] width 43 height 10
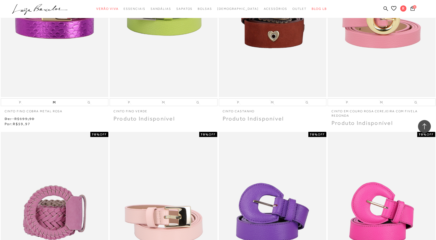
scroll to position [0, 0]
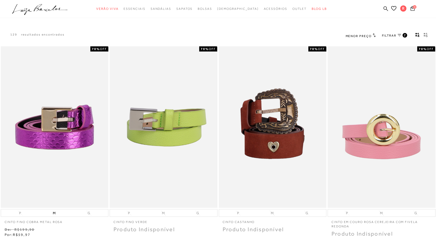
click at [416, 6] on div "5" at bounding box center [422, 9] width 27 height 7
click at [413, 9] on icon at bounding box center [412, 8] width 4 height 5
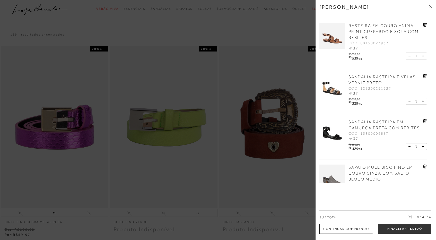
click at [424, 121] on icon at bounding box center [425, 121] width 4 height 4
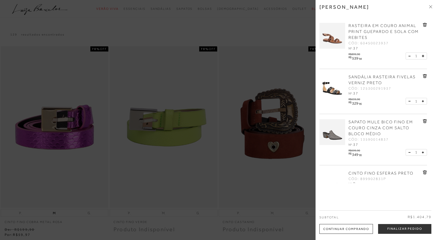
scroll to position [21, 0]
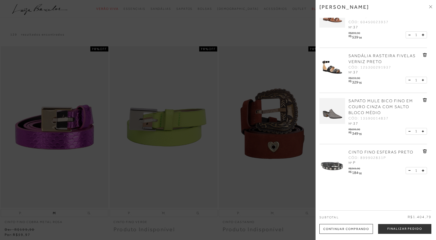
click at [423, 151] on icon at bounding box center [425, 151] width 4 height 4
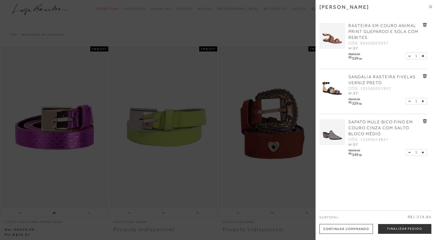
click at [241, 53] on div at bounding box center [218, 120] width 436 height 240
